Goal: Task Accomplishment & Management: Manage account settings

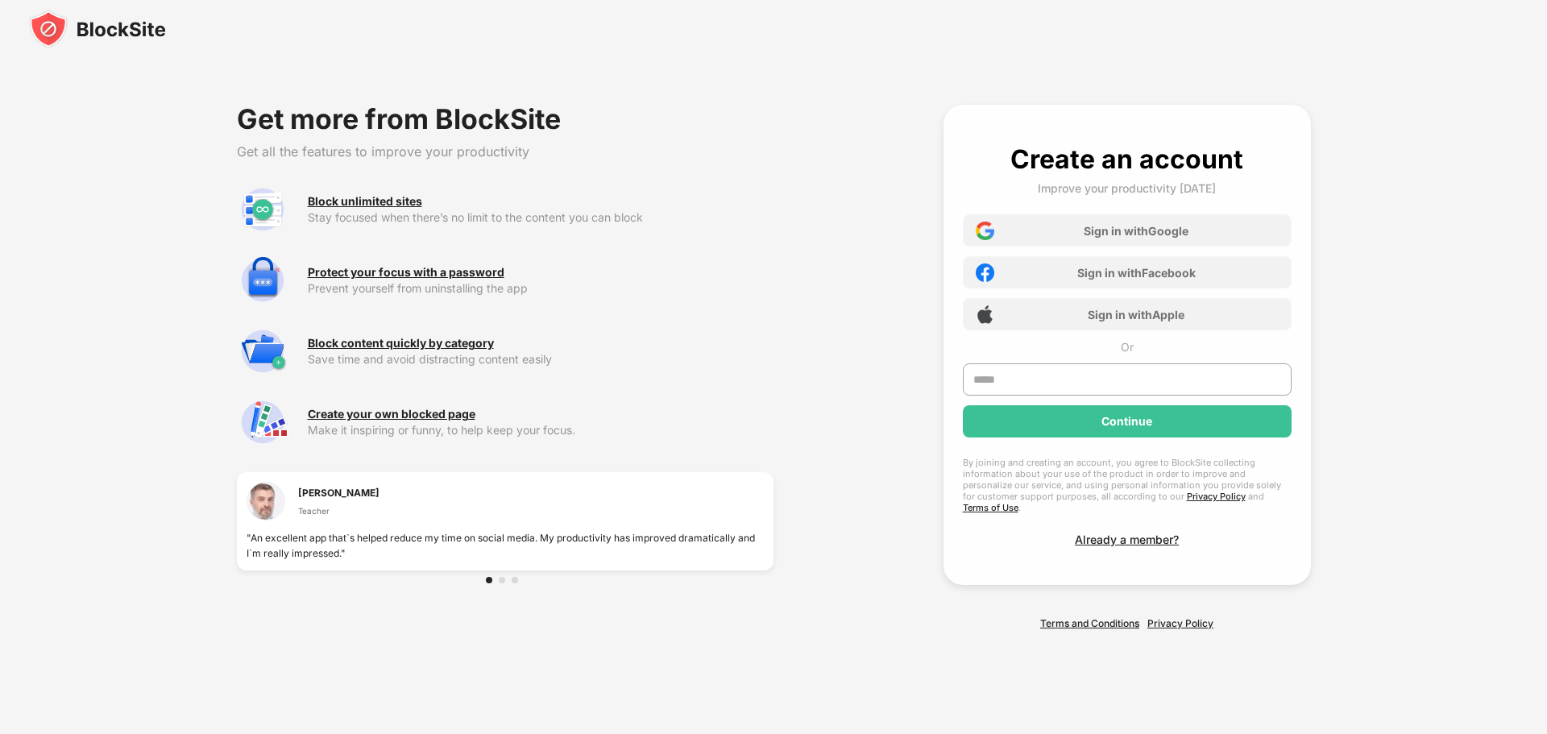
click at [128, 27] on img at bounding box center [97, 29] width 137 height 39
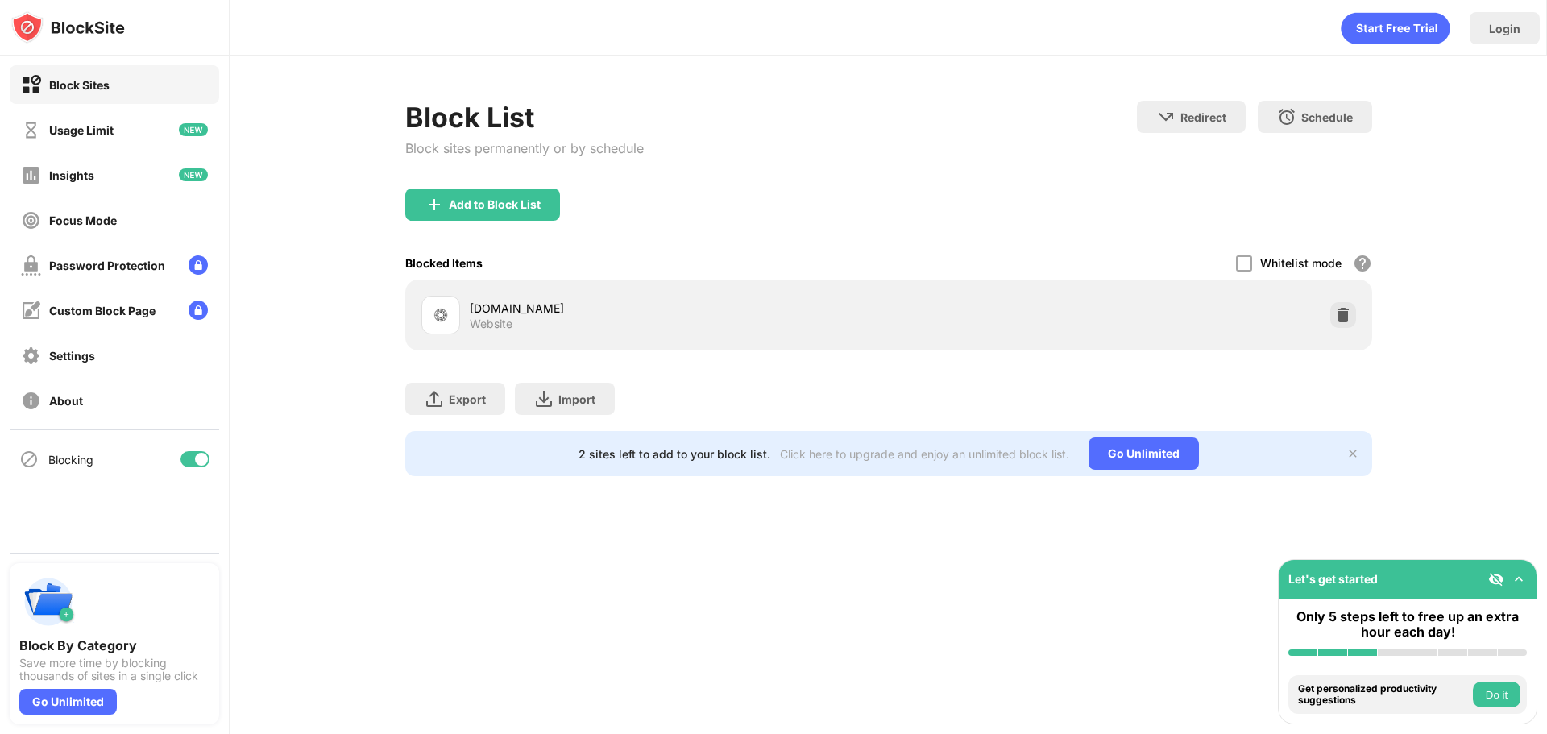
click at [491, 187] on div "Block List Block sites permanently or by schedule" at bounding box center [524, 145] width 239 height 88
click at [498, 198] on div "Add to Block List" at bounding box center [495, 204] width 92 height 13
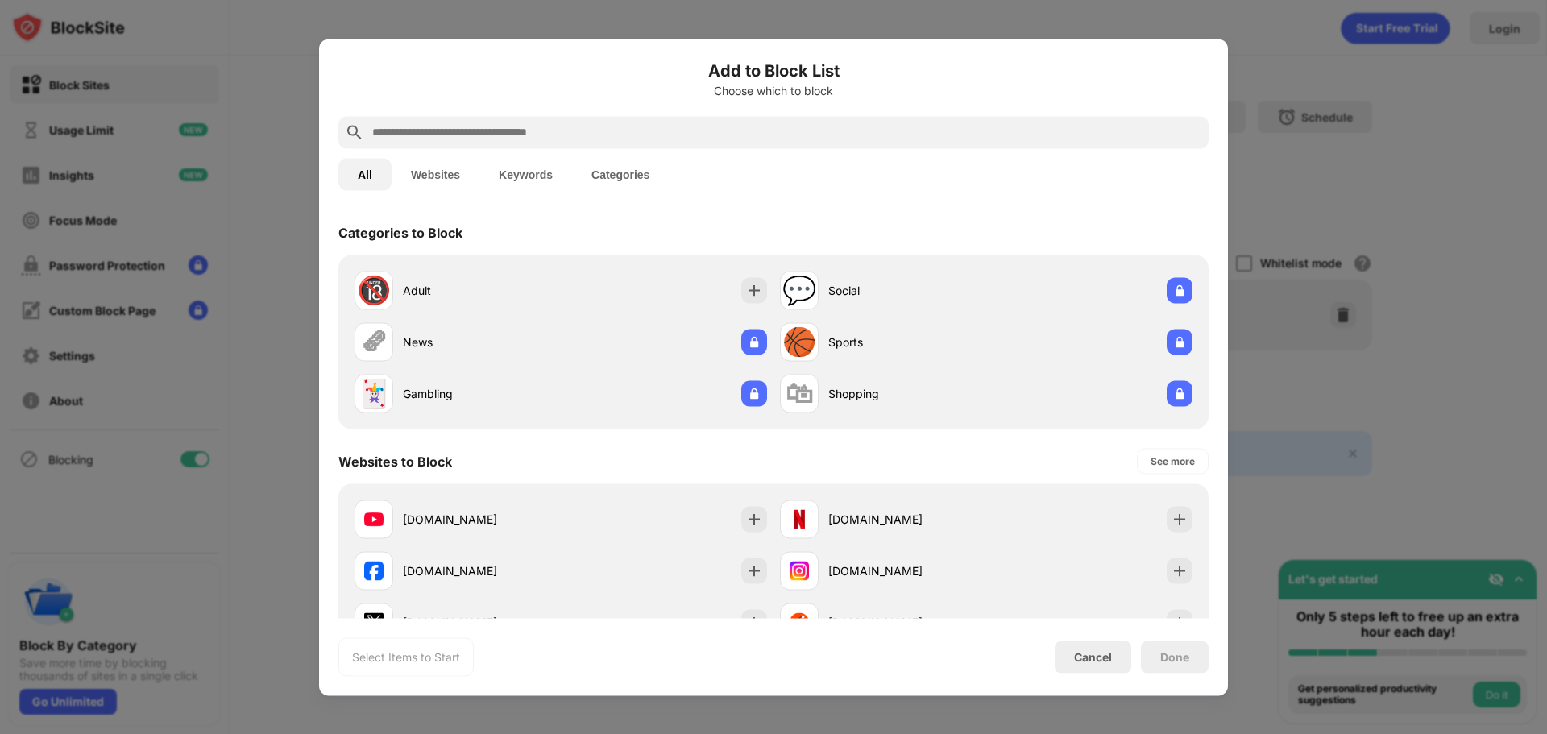
click at [552, 134] on input "text" at bounding box center [787, 131] width 832 height 19
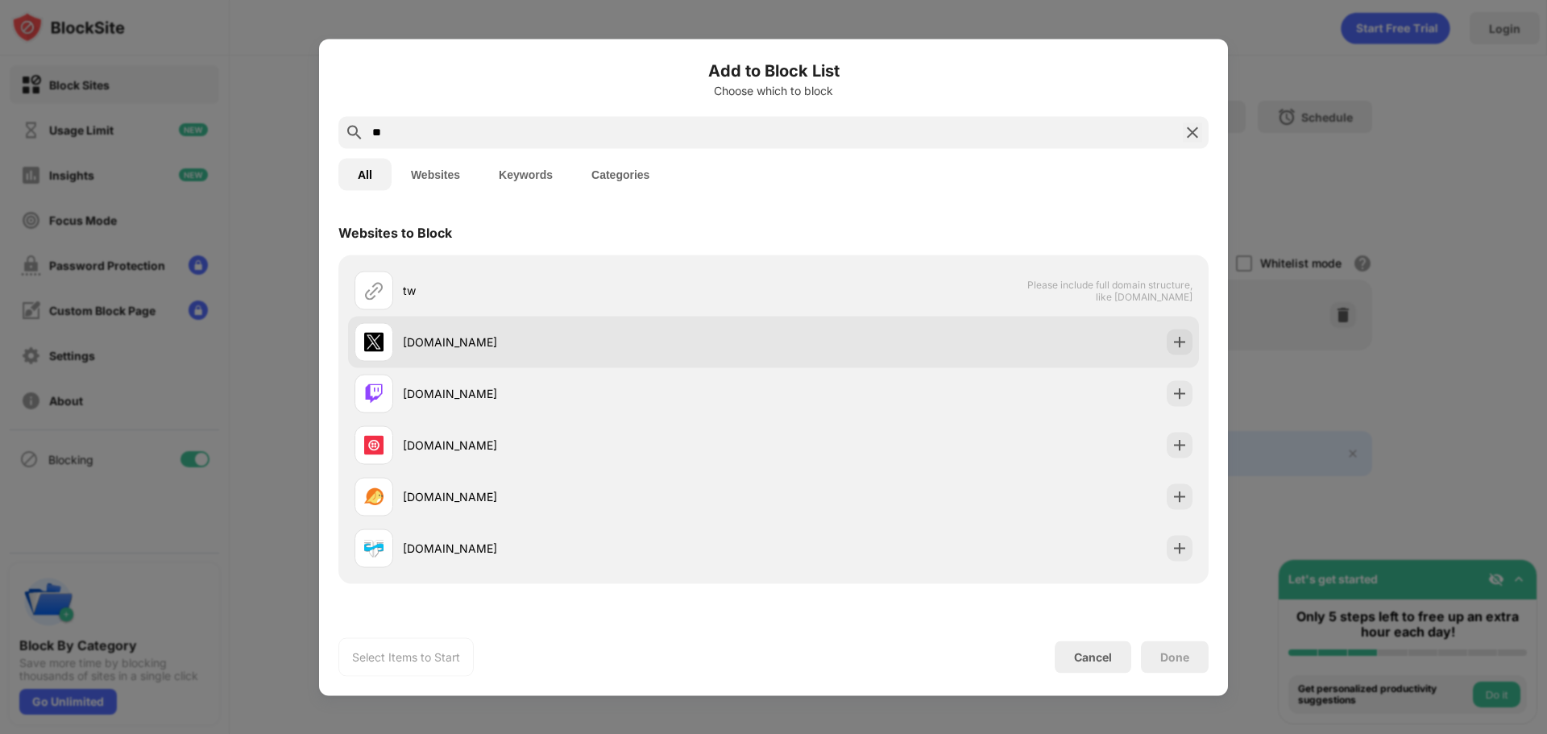
type input "**"
click at [1172, 347] on img at bounding box center [1180, 342] width 16 height 16
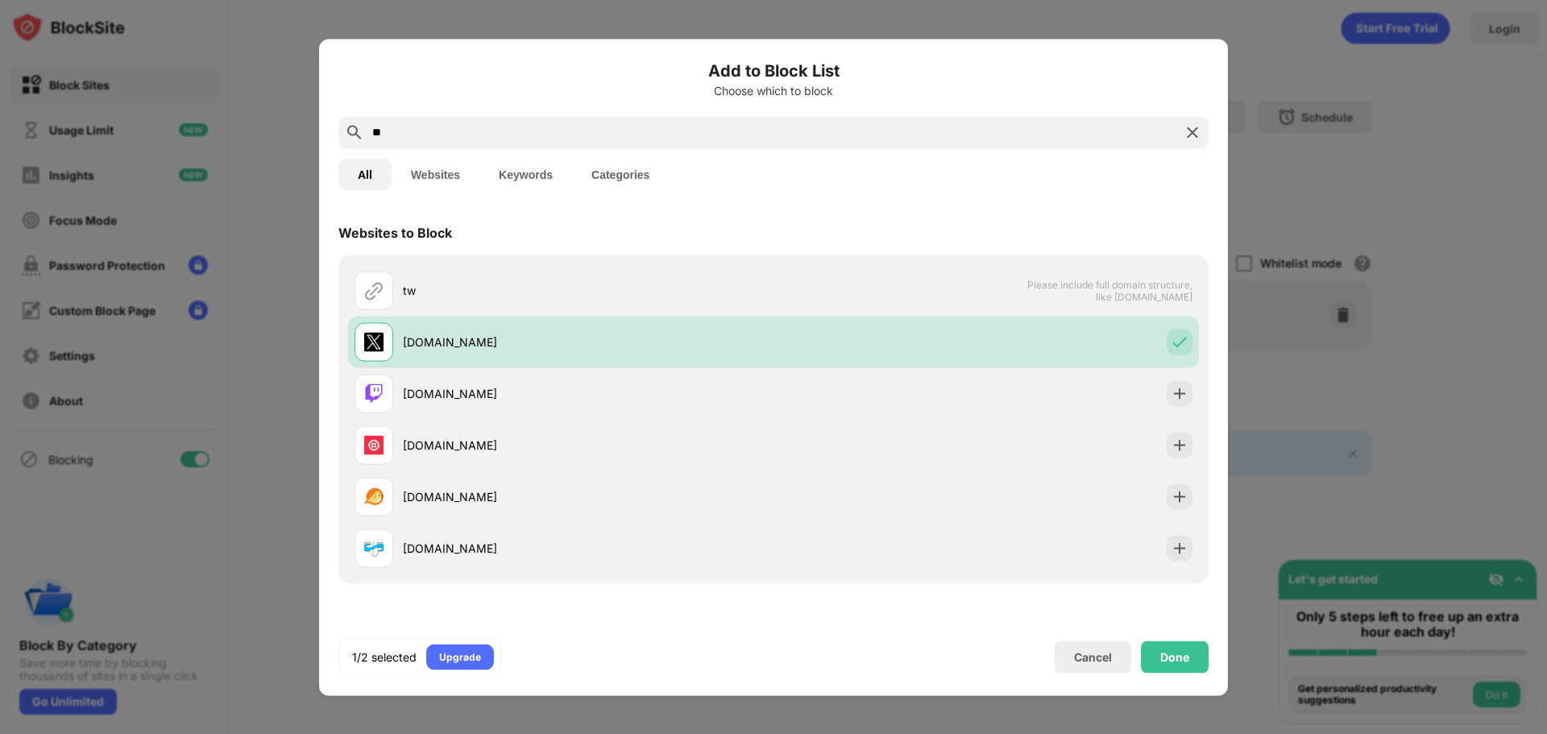
drag, startPoint x: 1191, startPoint y: 638, endPoint x: 1197, endPoint y: 654, distance: 16.3
click at [1193, 639] on div "1/2 selected Upgrade Cancel Done" at bounding box center [773, 656] width 870 height 39
click at [1197, 658] on div "Done" at bounding box center [1175, 657] width 68 height 32
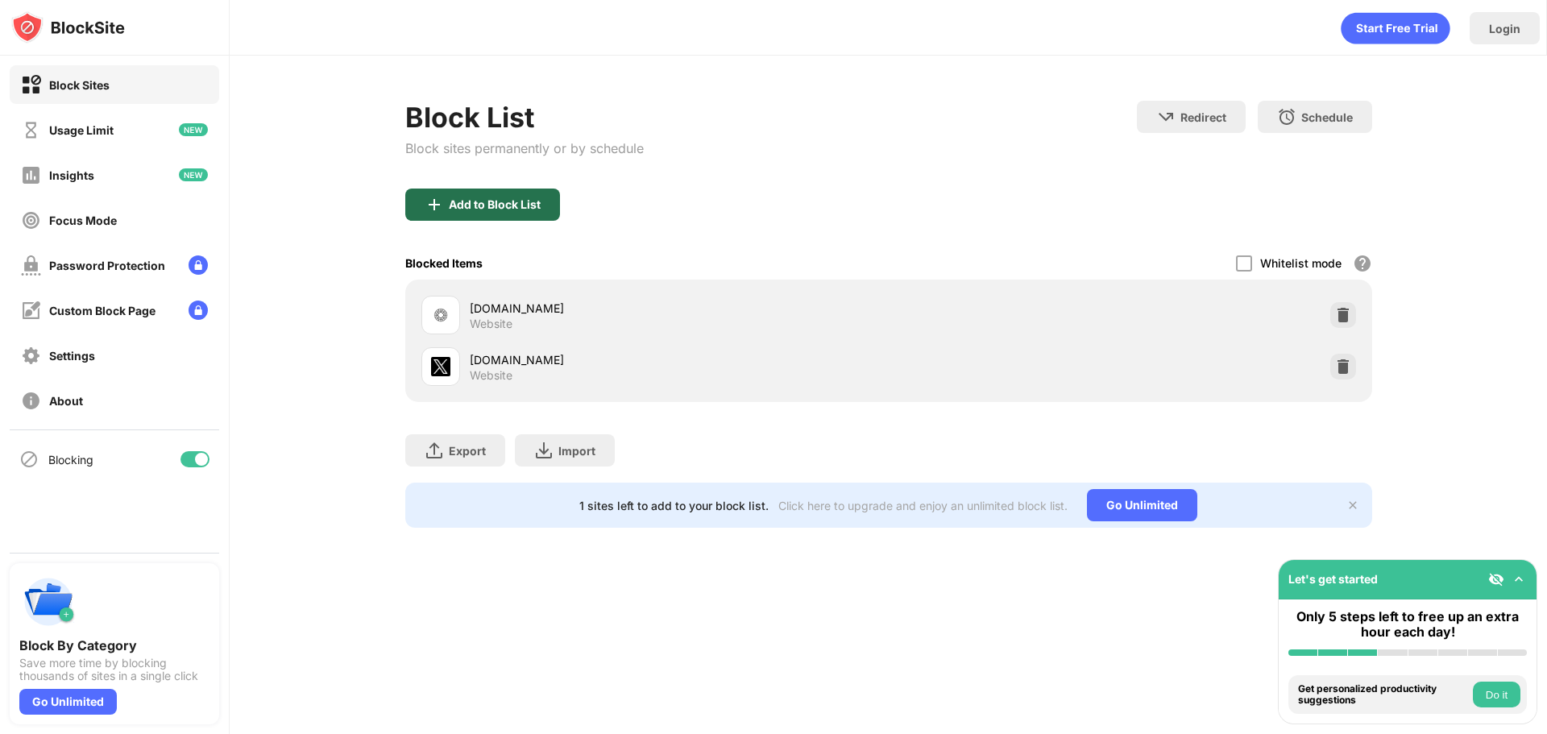
click at [537, 218] on div "Add to Block List" at bounding box center [482, 205] width 155 height 32
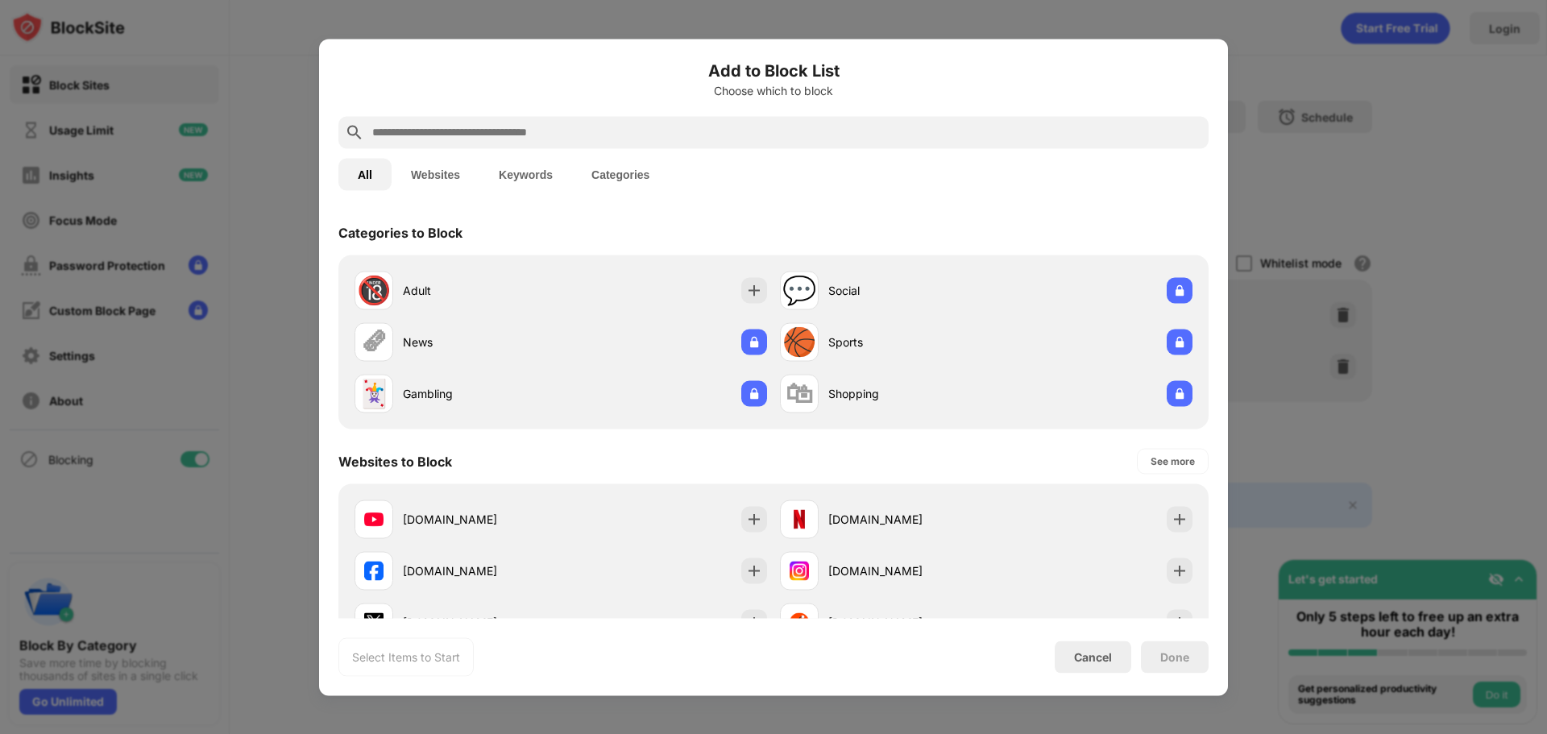
drag, startPoint x: 512, startPoint y: 137, endPoint x: 504, endPoint y: 135, distance: 8.2
click at [504, 135] on input "text" at bounding box center [787, 131] width 832 height 19
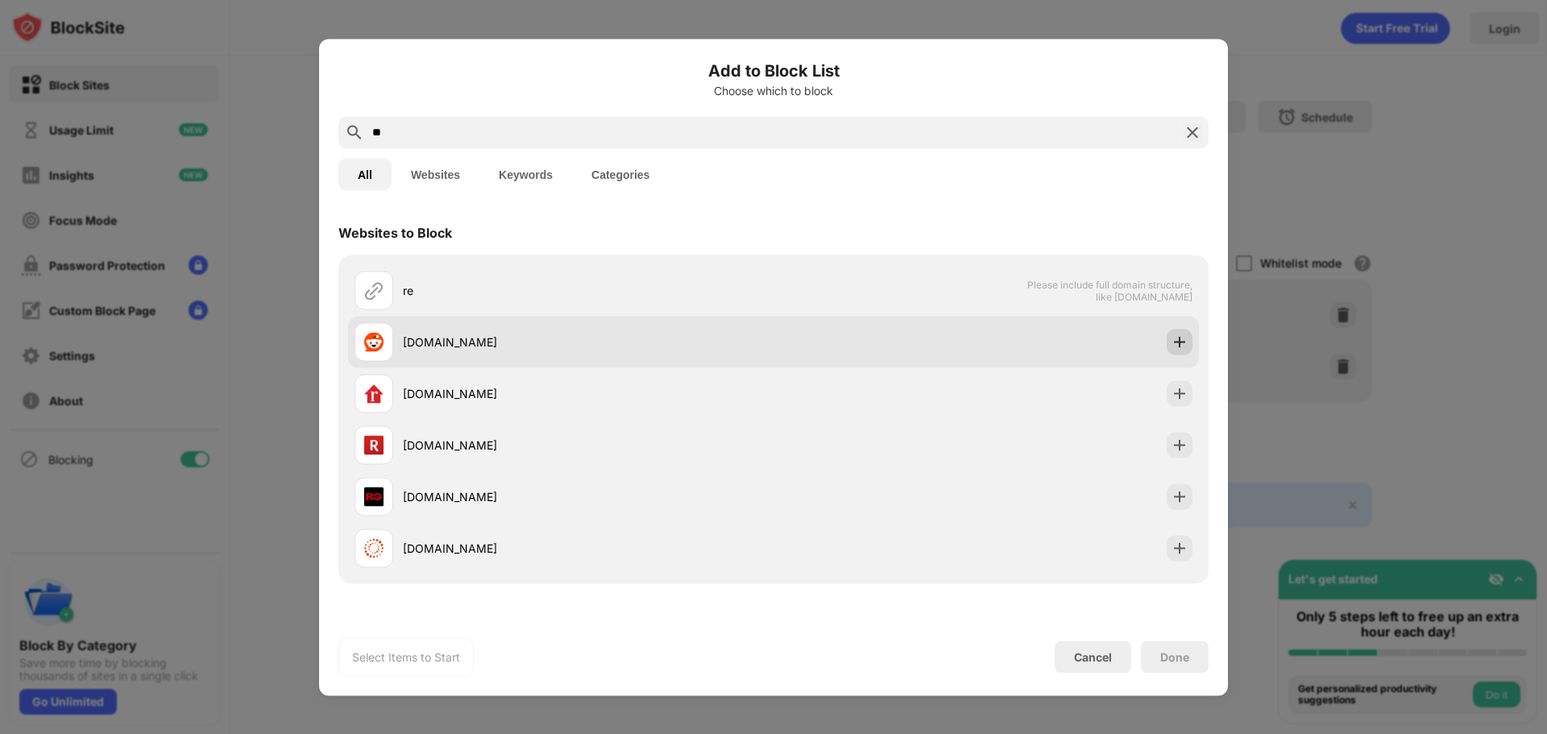
type input "**"
click at [1172, 338] on img at bounding box center [1180, 342] width 16 height 16
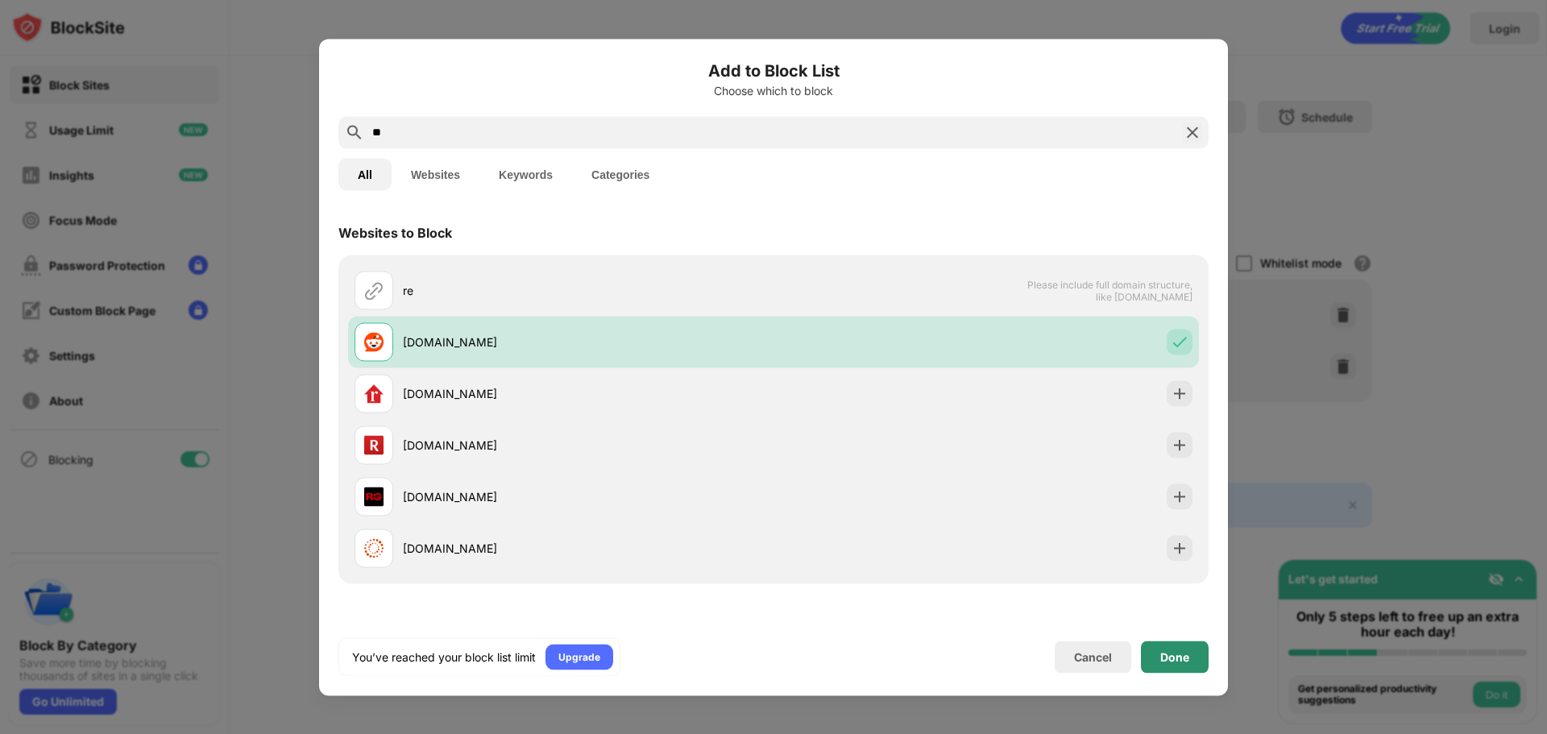
click at [1173, 664] on div "Done" at bounding box center [1175, 657] width 68 height 32
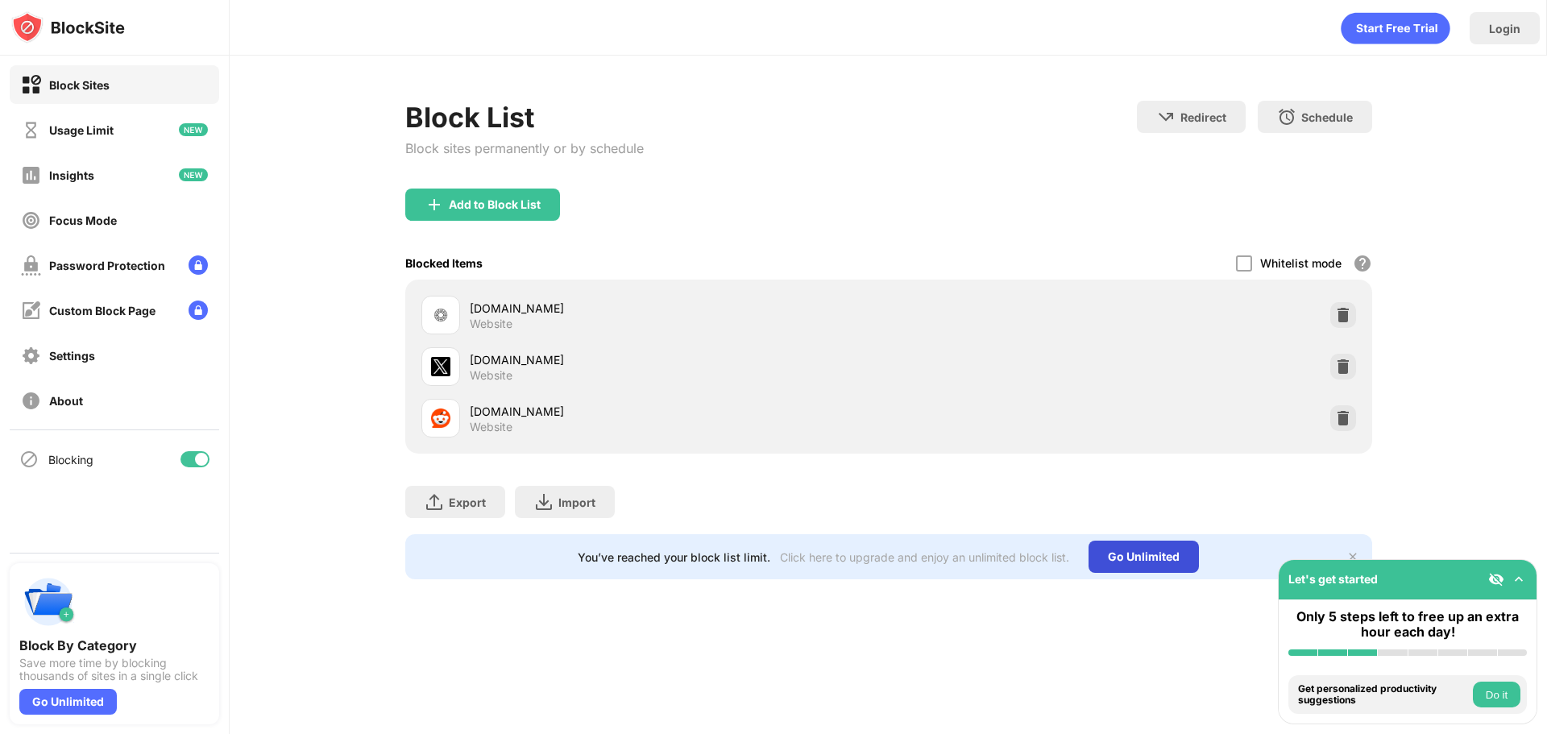
click at [1128, 548] on div "Go Unlimited" at bounding box center [1144, 557] width 110 height 32
